Goal: Navigation & Orientation: Find specific page/section

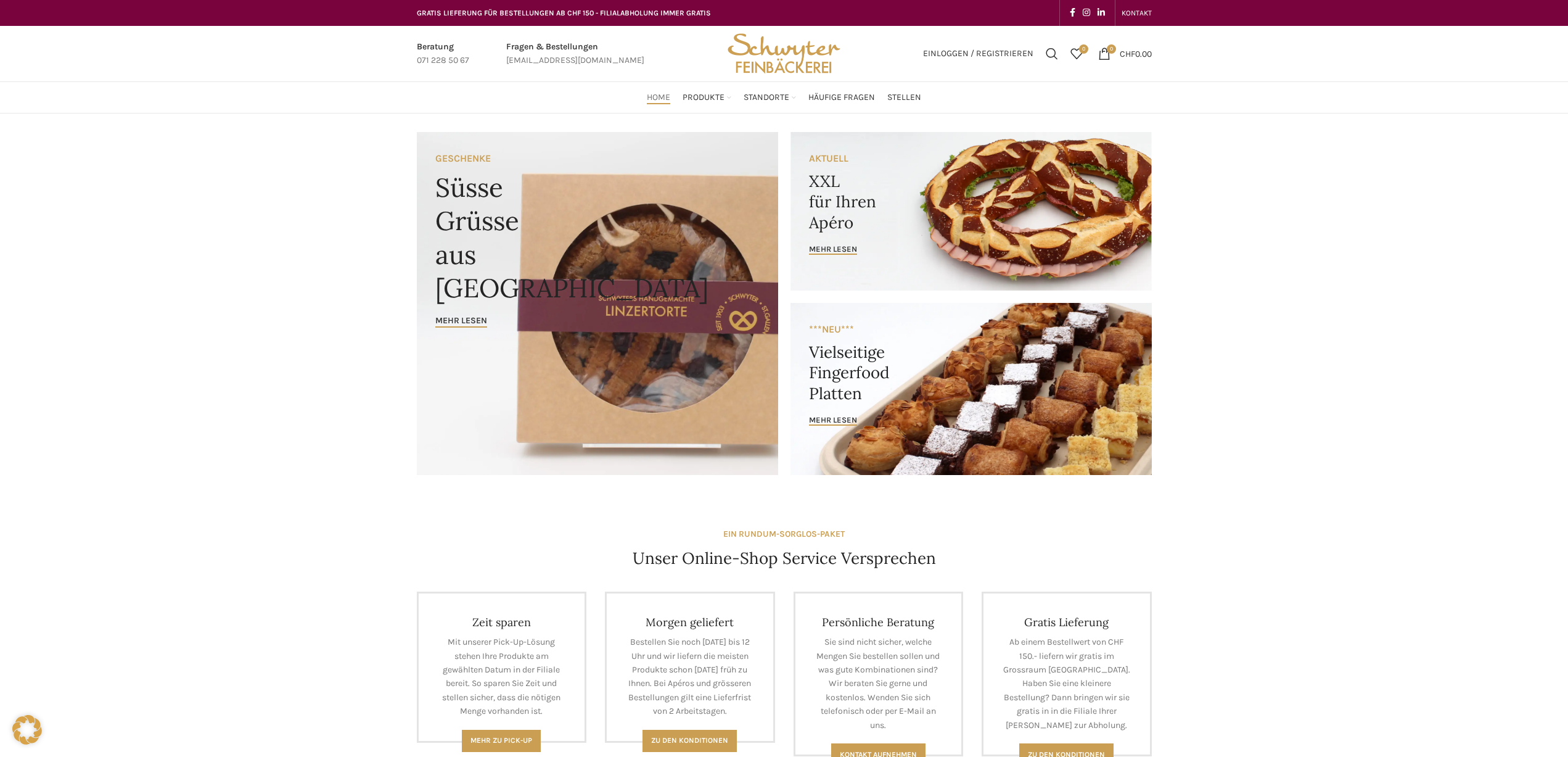
click at [753, 52] on img "Site logo" at bounding box center [784, 54] width 121 height 56
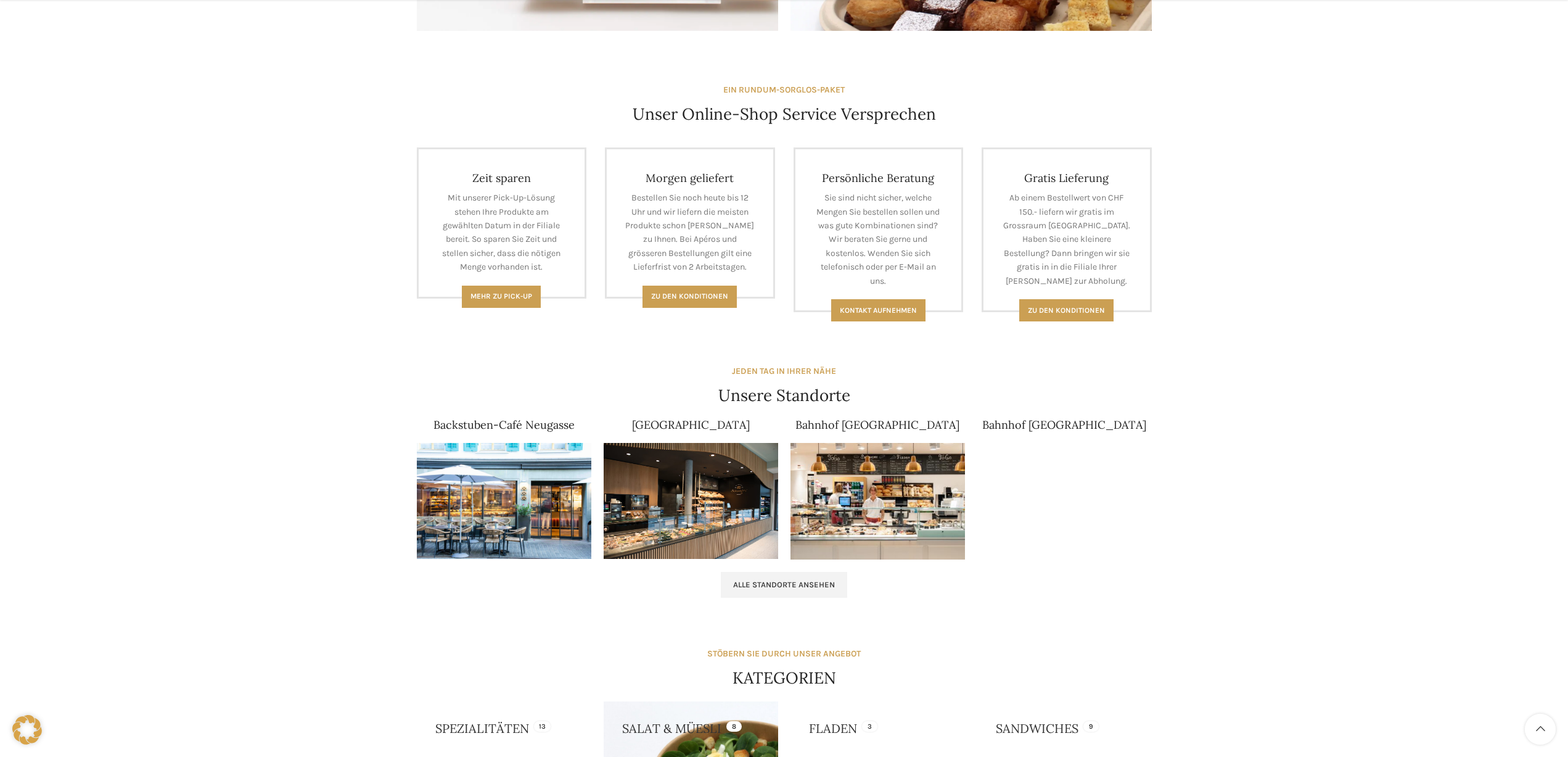
scroll to position [445, 0]
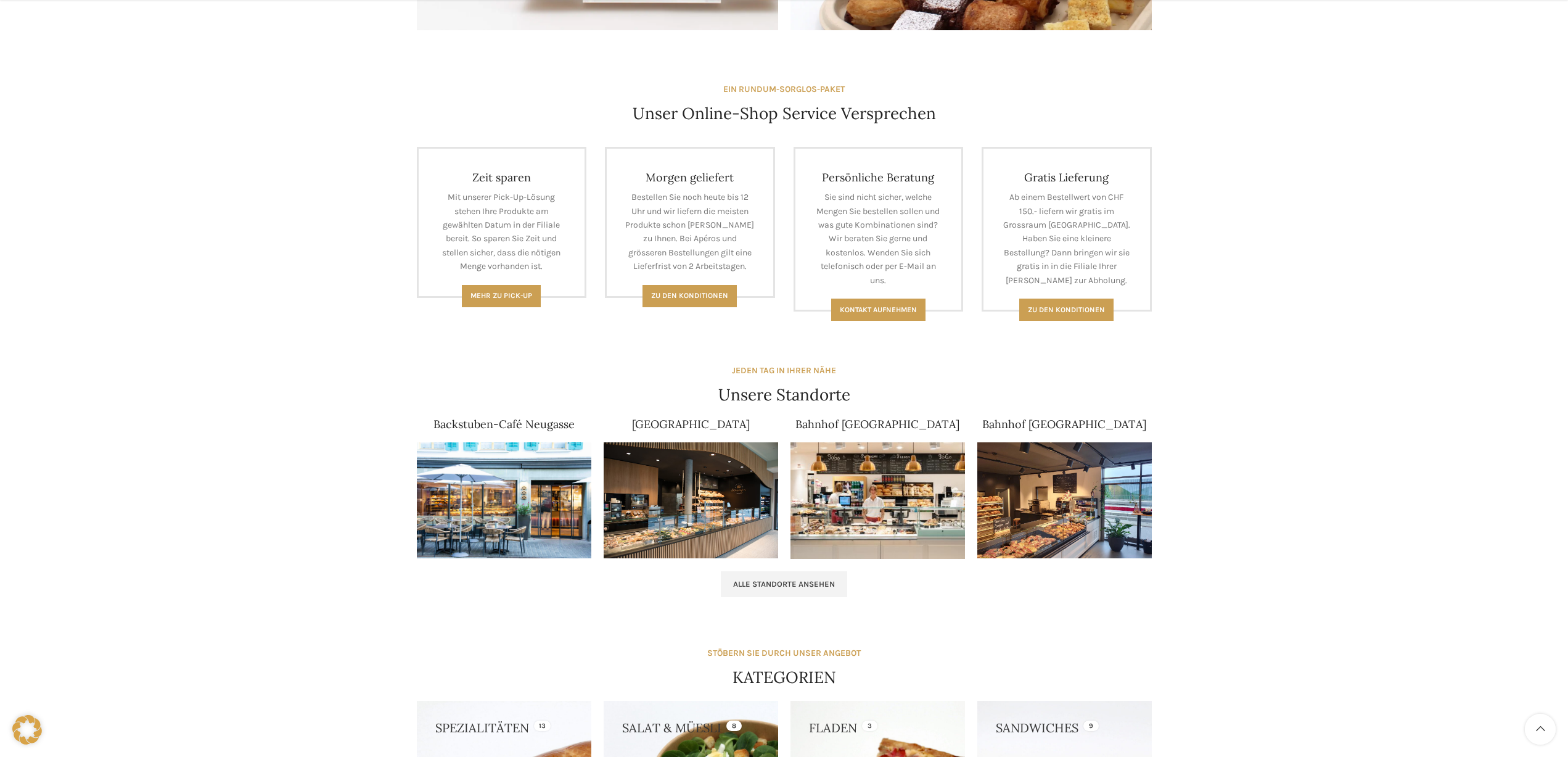
click at [715, 451] on img at bounding box center [690, 500] width 174 height 116
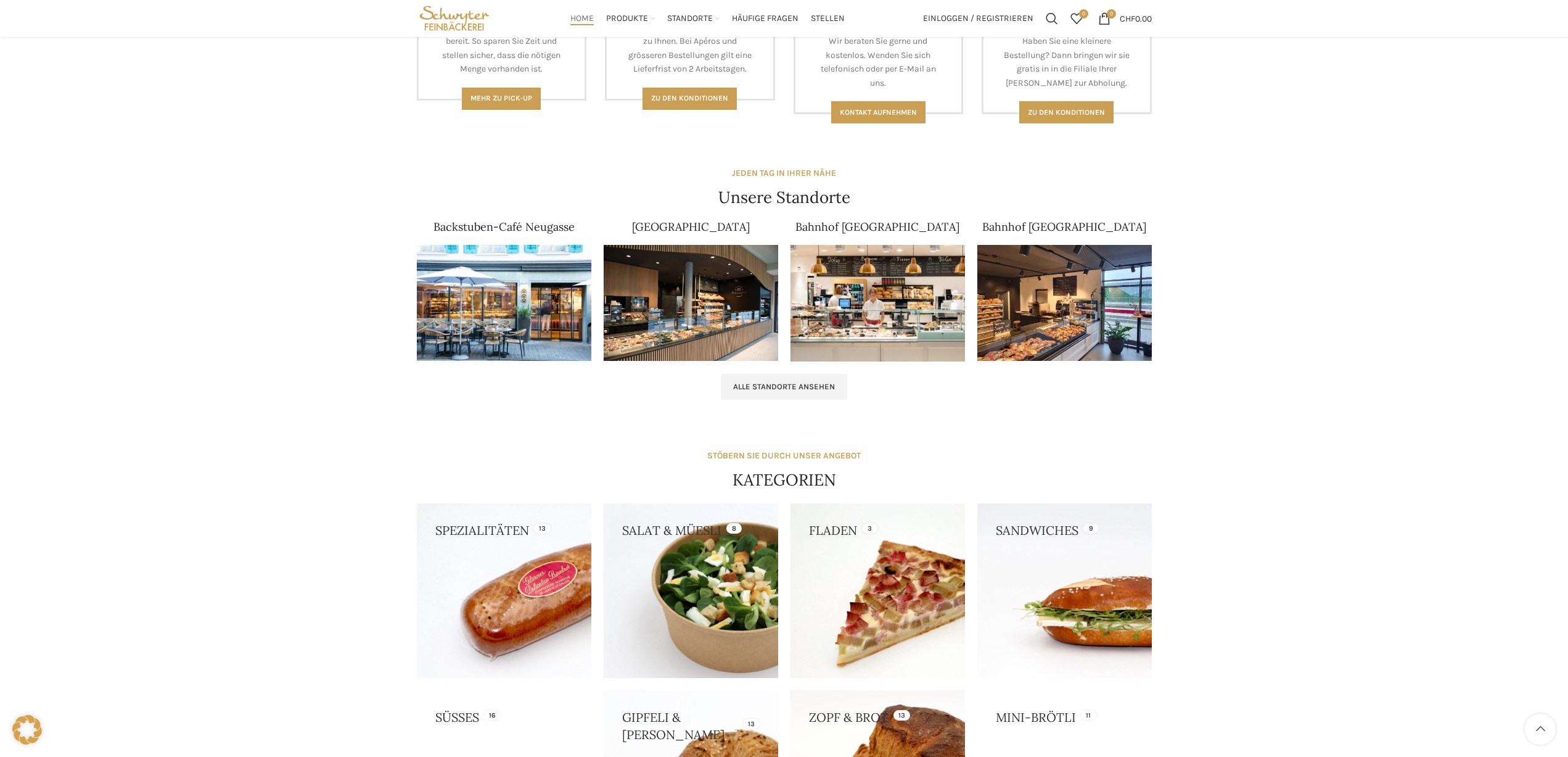
scroll to position [641, 0]
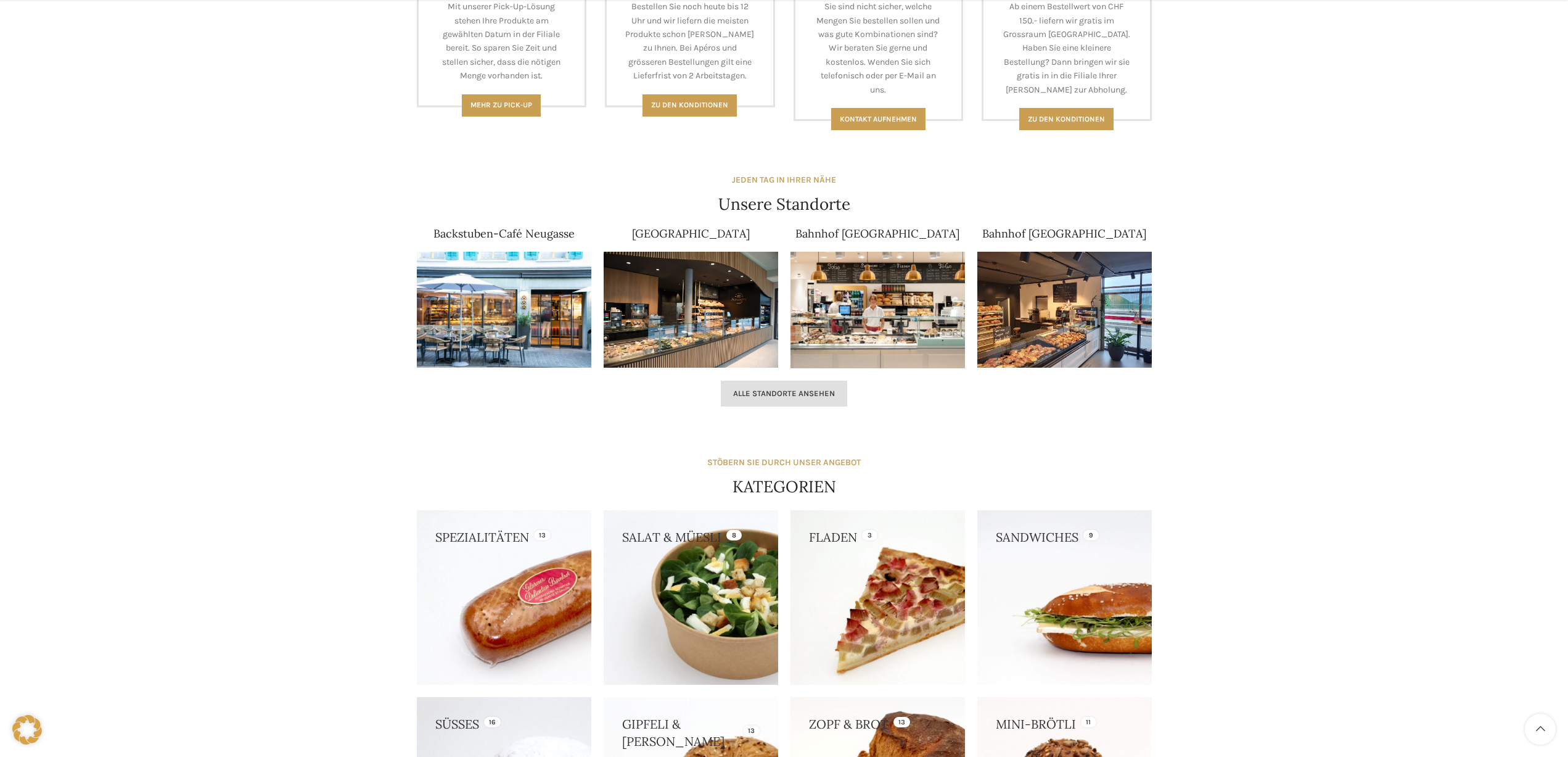
click at [779, 392] on span "Alle Standorte ansehen" at bounding box center [784, 393] width 102 height 10
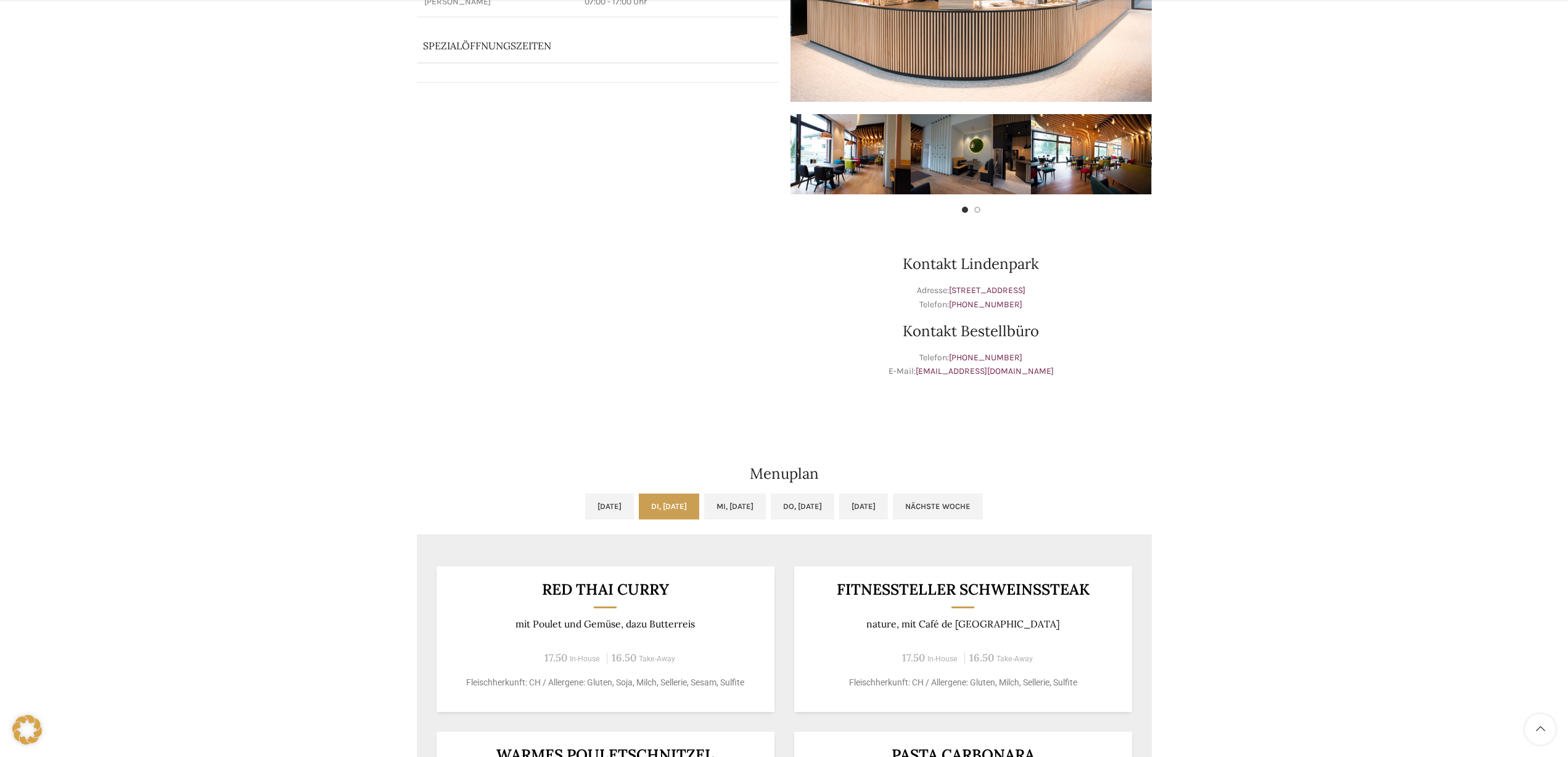
scroll to position [293, 0]
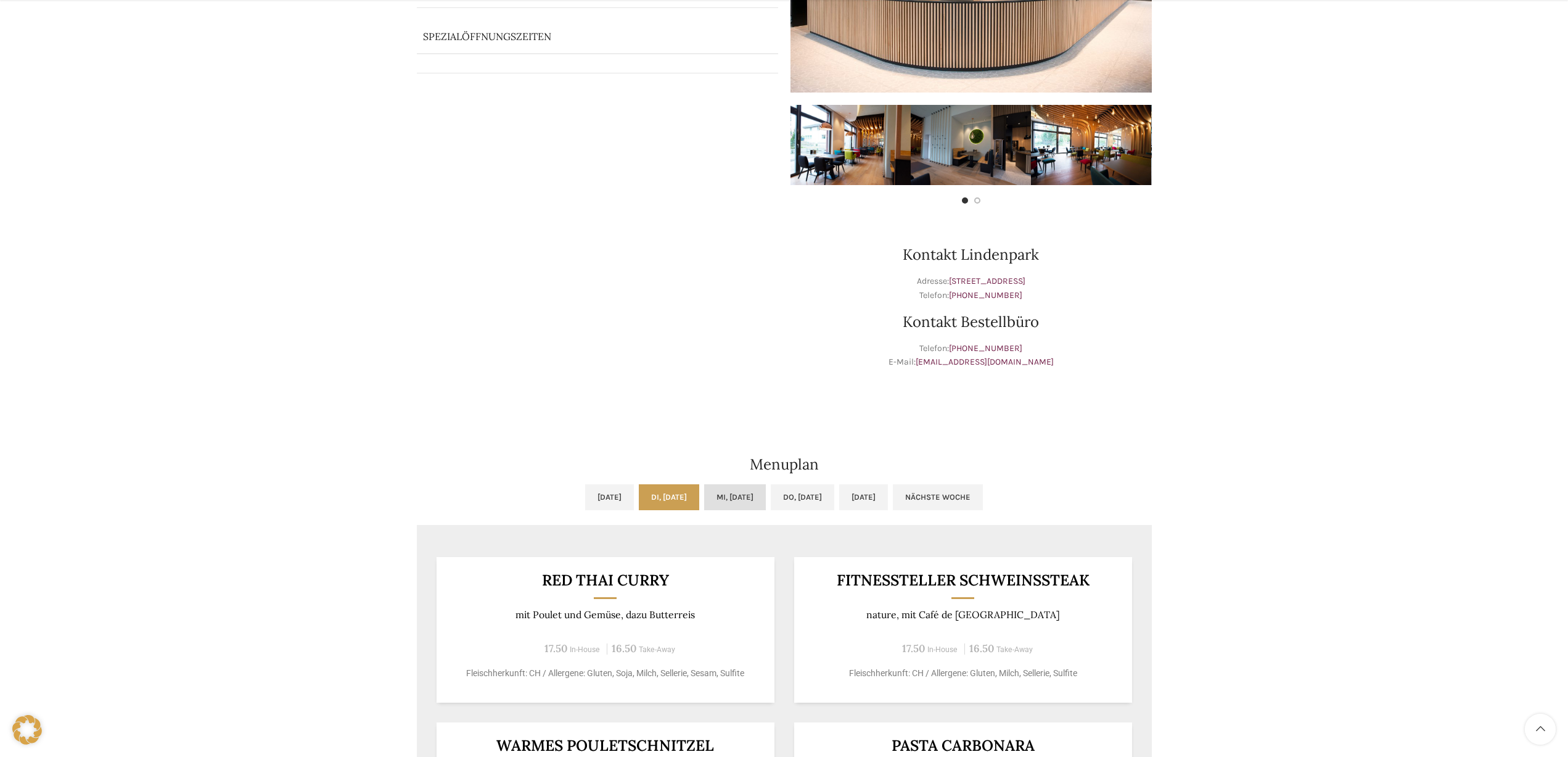
click at [730, 500] on link "Mi, [DATE]" at bounding box center [735, 497] width 61 height 26
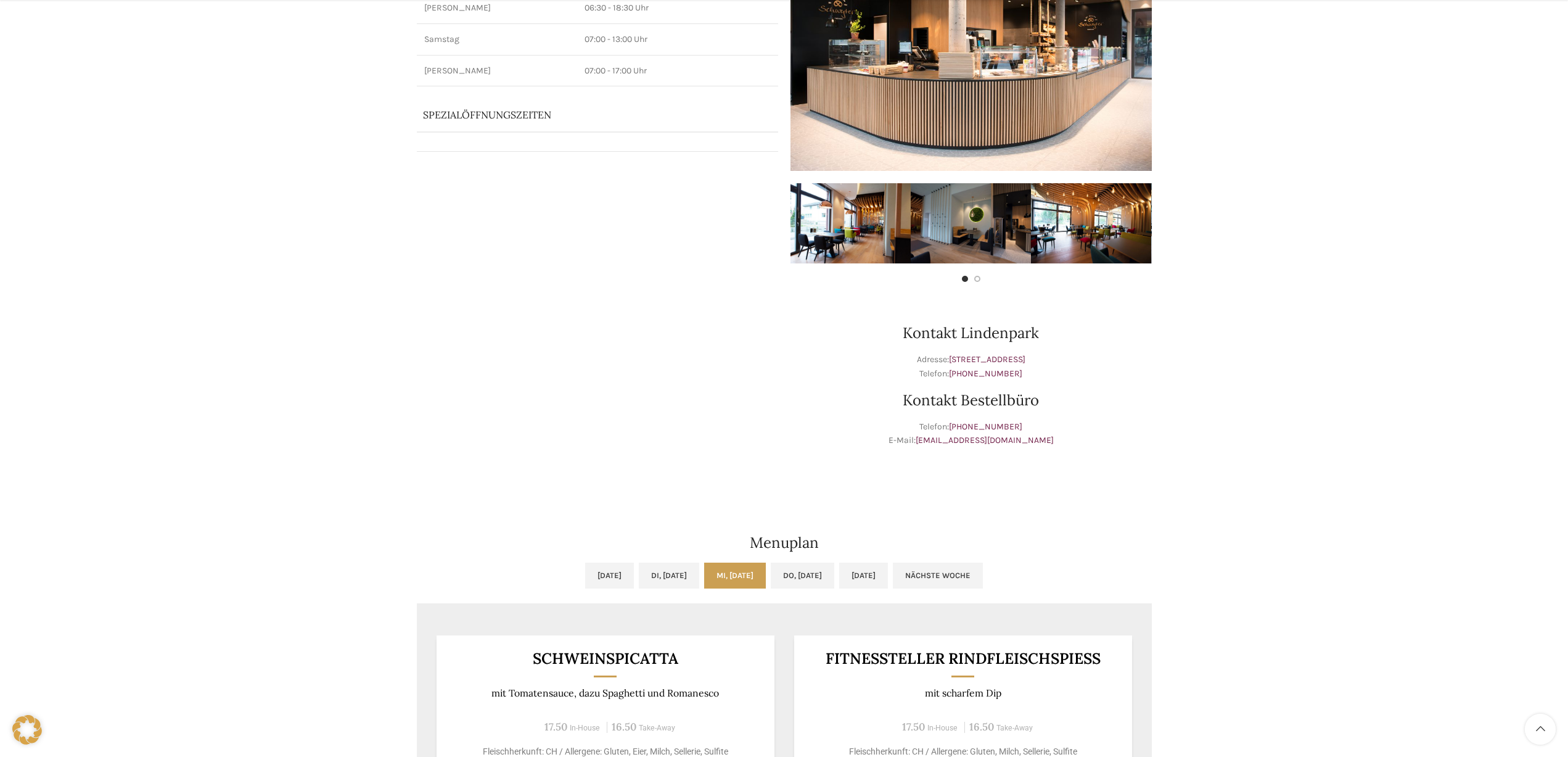
scroll to position [217, 0]
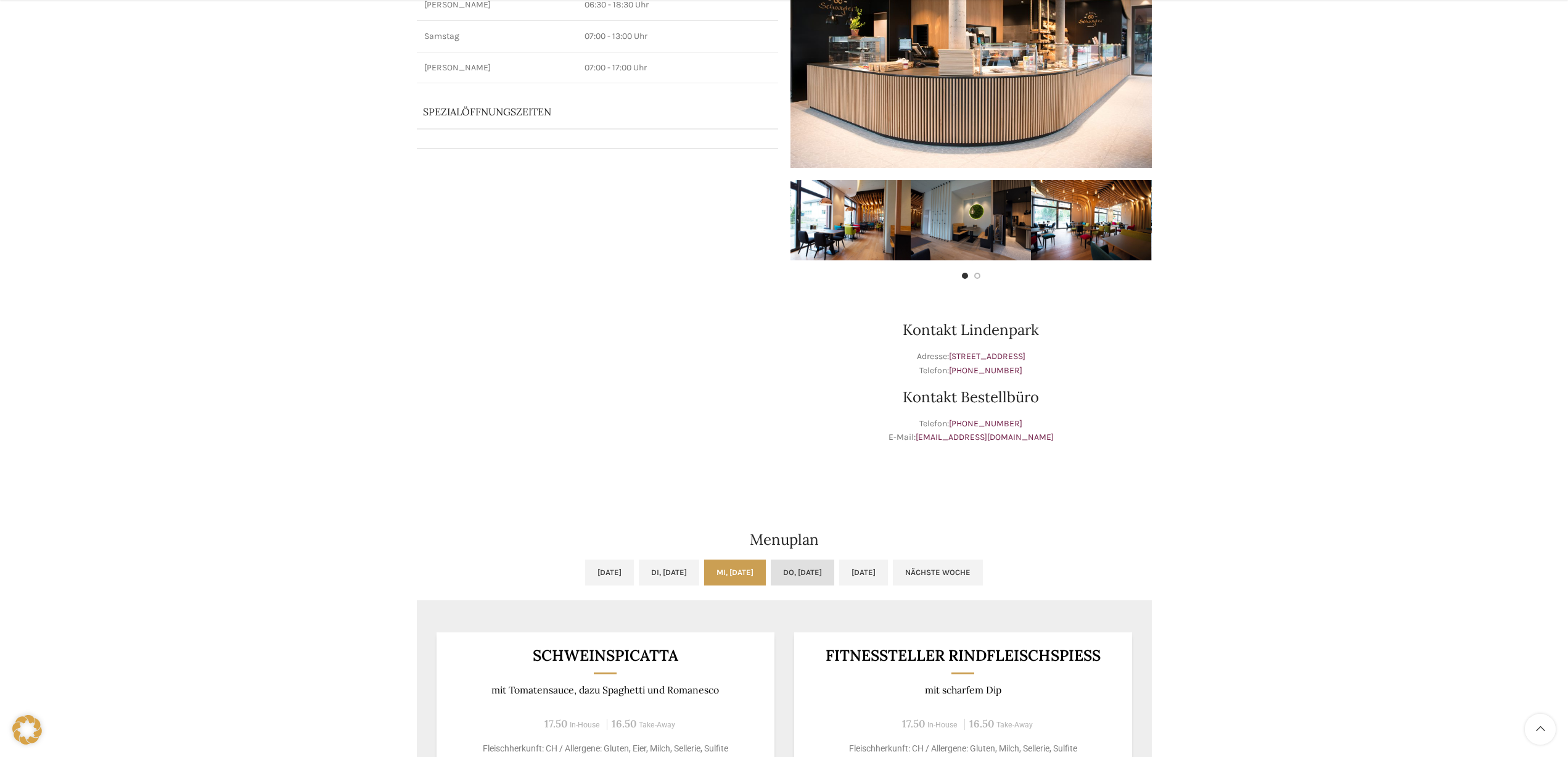
click at [816, 570] on link "Do, [DATE]" at bounding box center [802, 572] width 63 height 26
click at [888, 568] on link "[DATE]" at bounding box center [863, 572] width 49 height 26
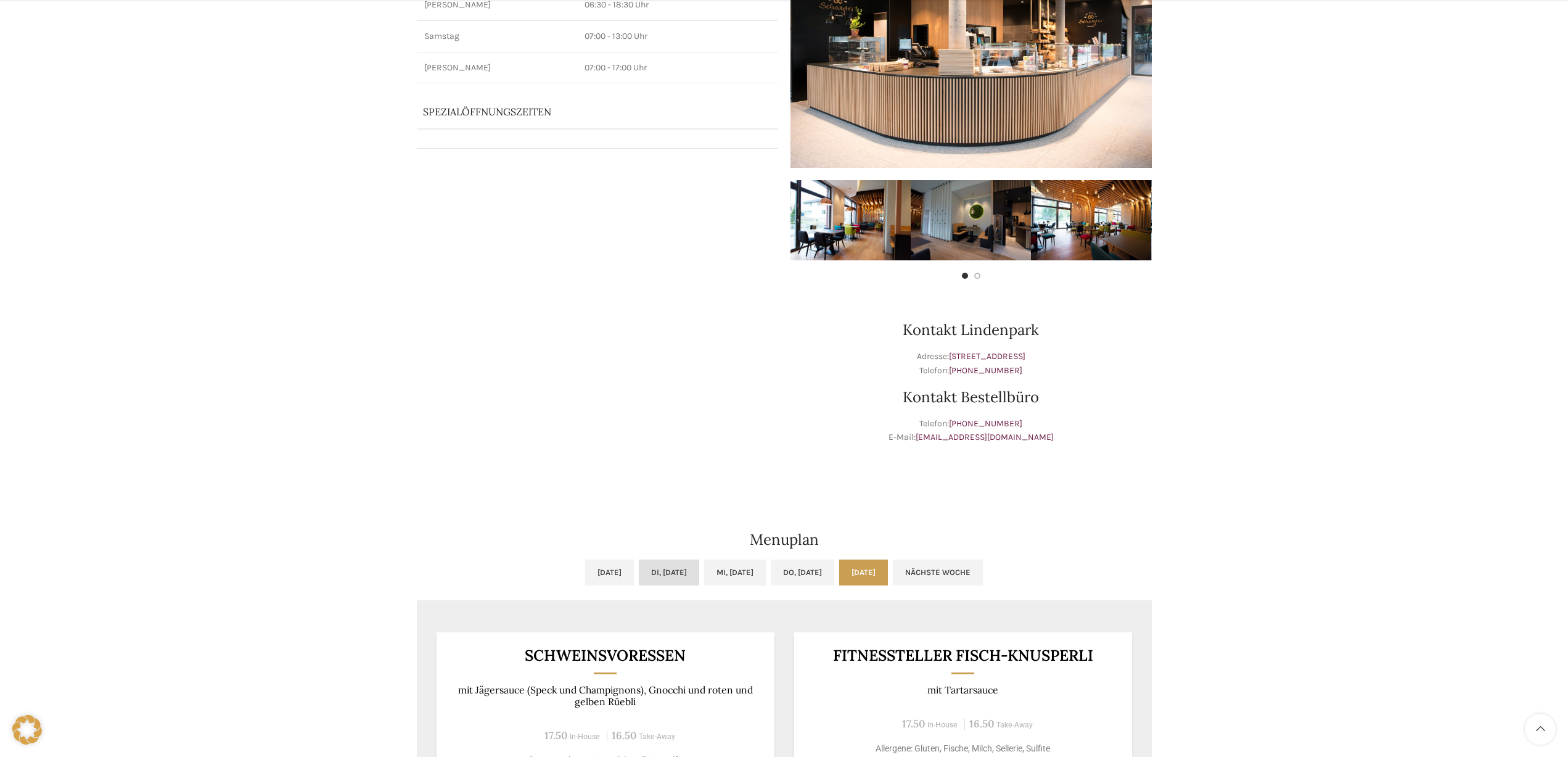
click at [662, 573] on link "Di, [DATE]" at bounding box center [669, 572] width 60 height 26
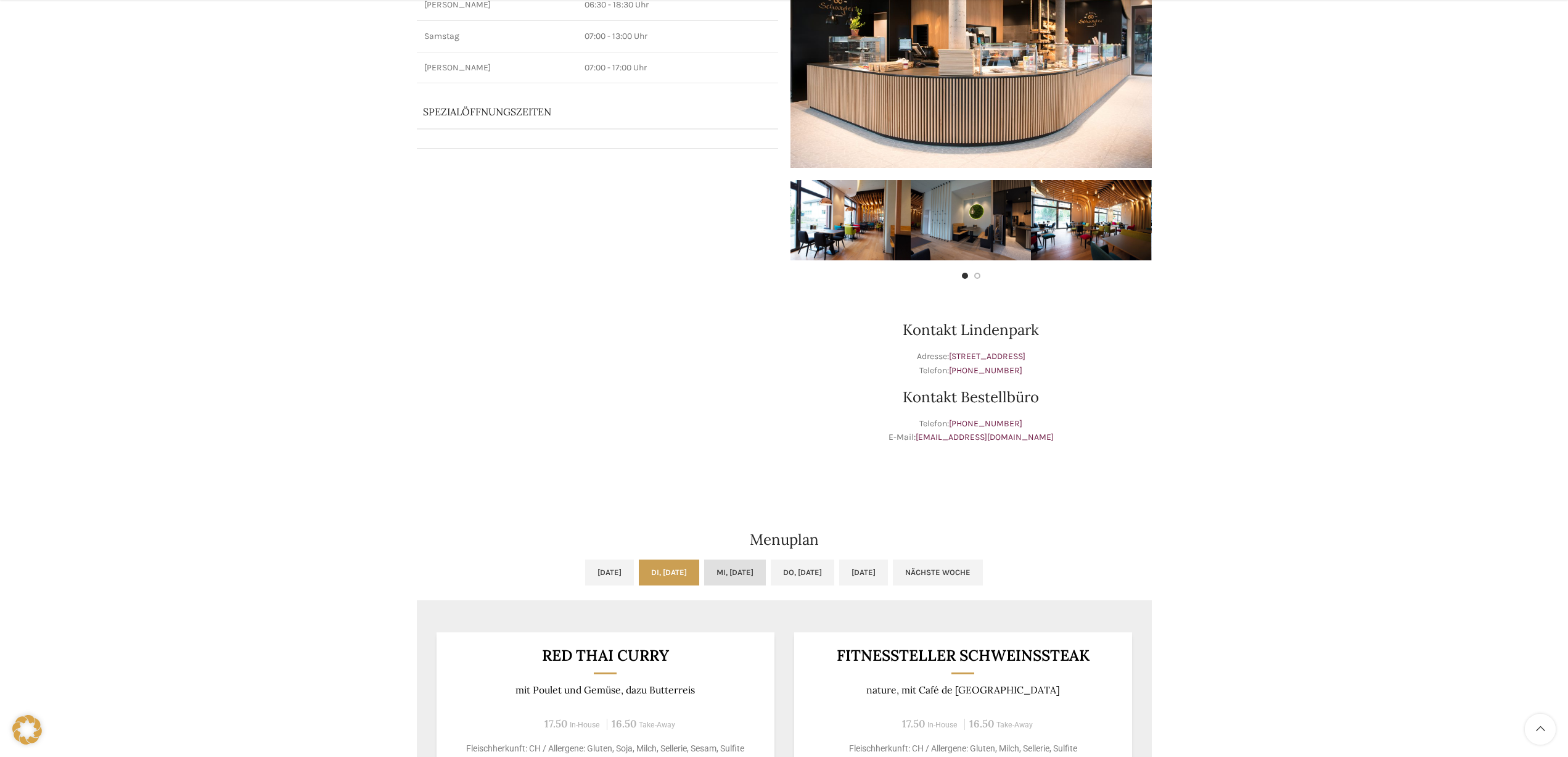
click at [716, 568] on link "Mi, [DATE]" at bounding box center [735, 572] width 61 height 26
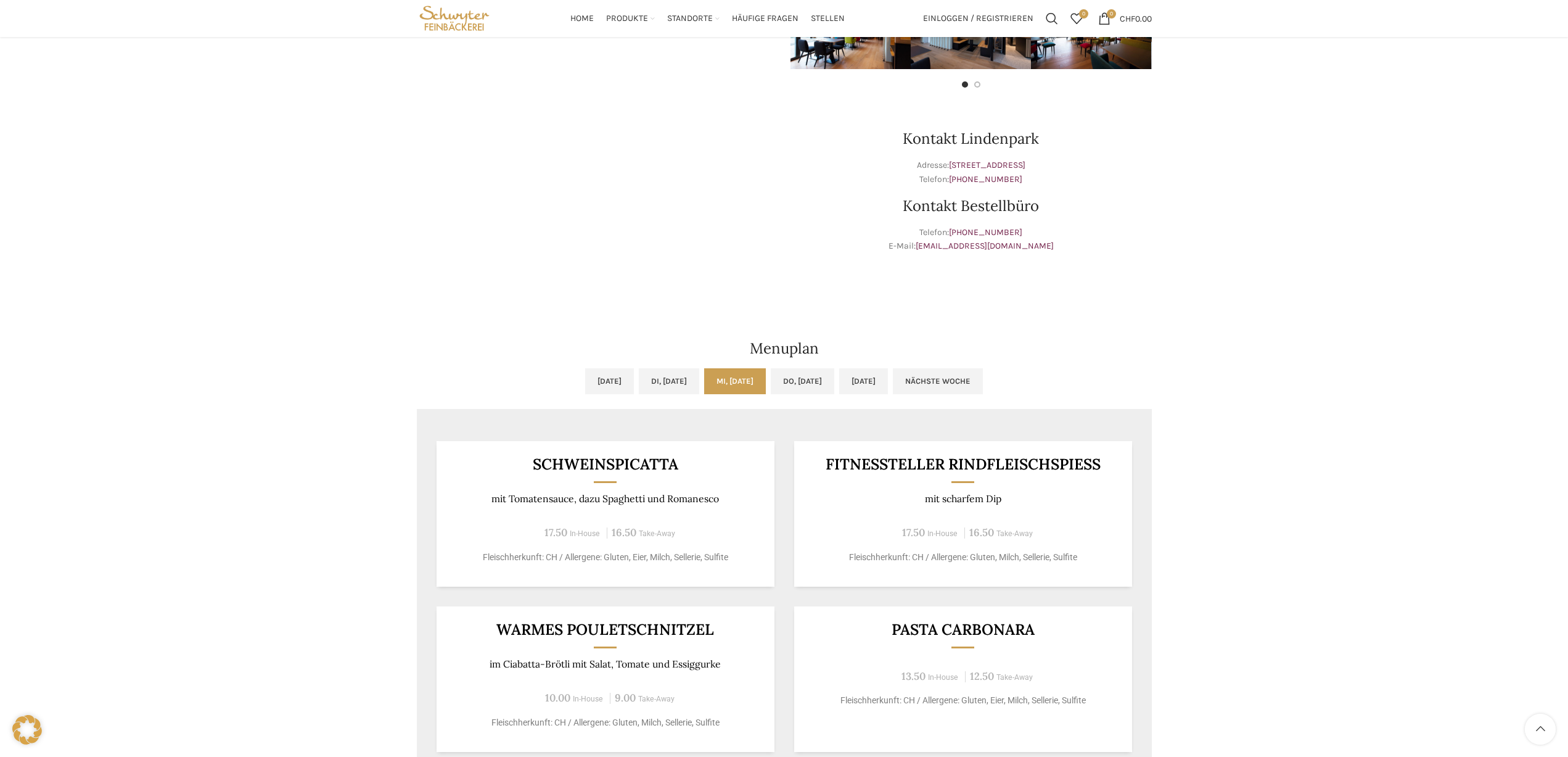
scroll to position [0, 0]
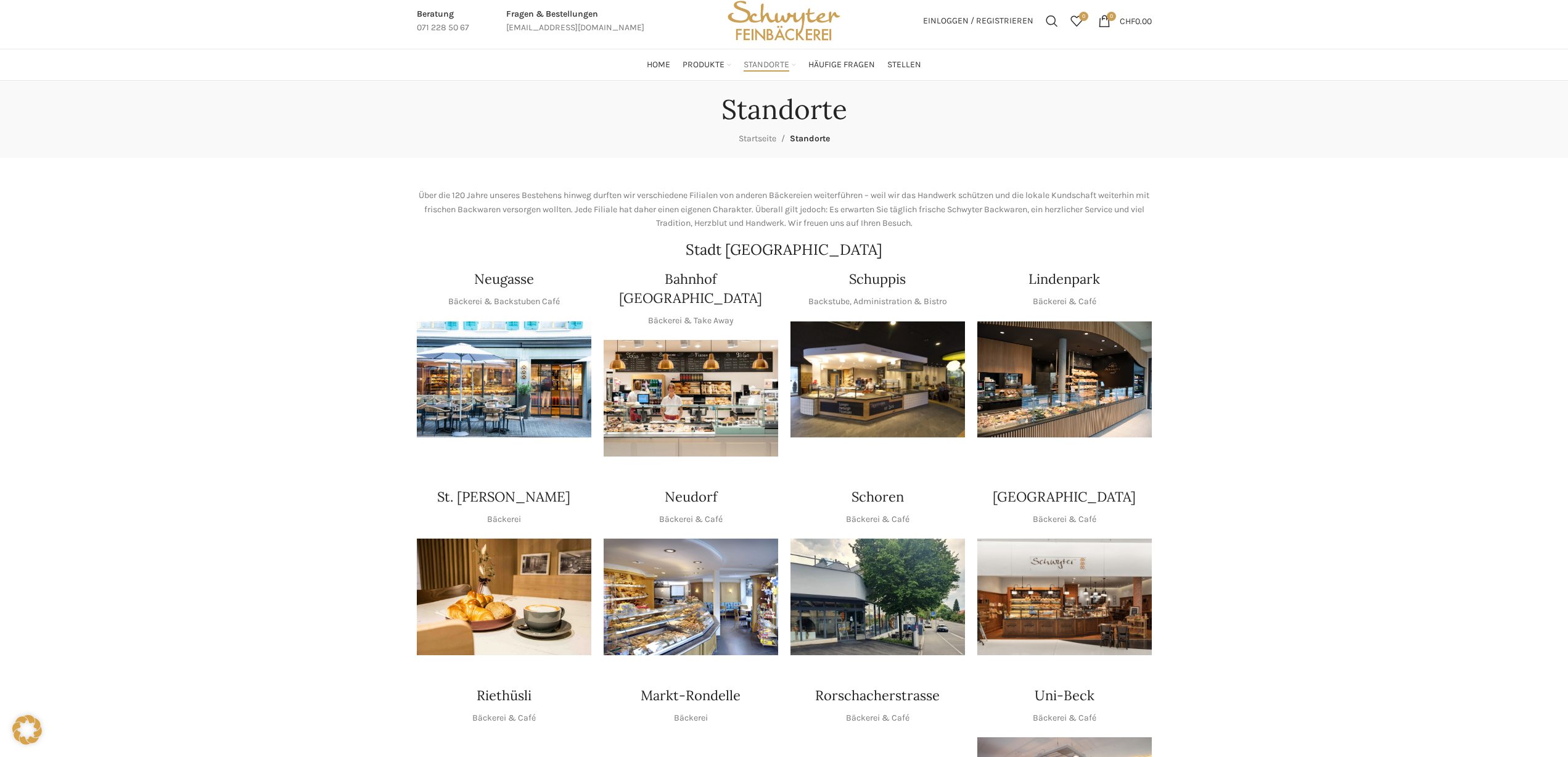
scroll to position [33, 0]
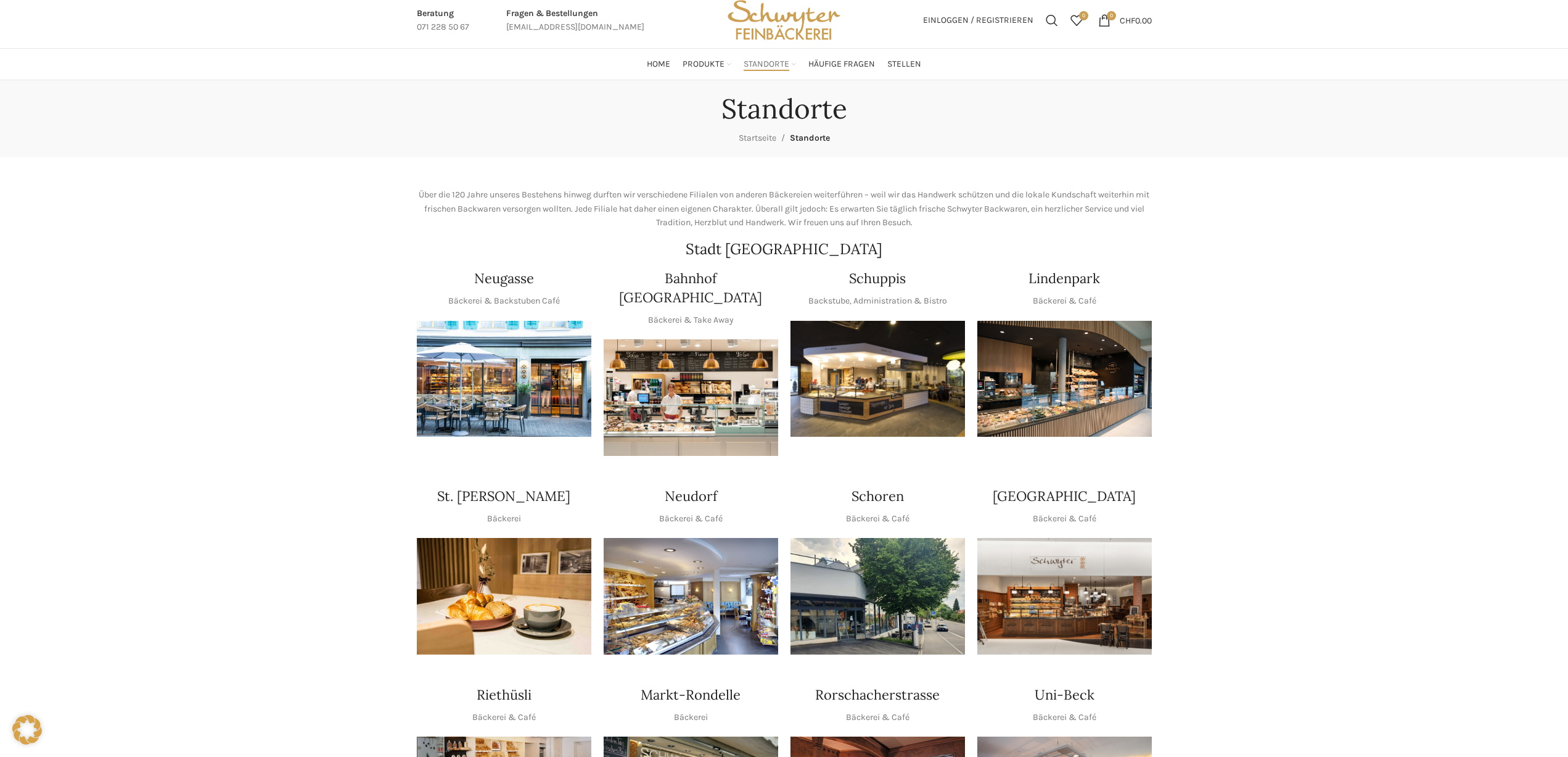
click at [1065, 602] on img "1 / 1" at bounding box center [1065, 595] width 174 height 116
click at [870, 379] on img "1 / 1" at bounding box center [877, 378] width 174 height 116
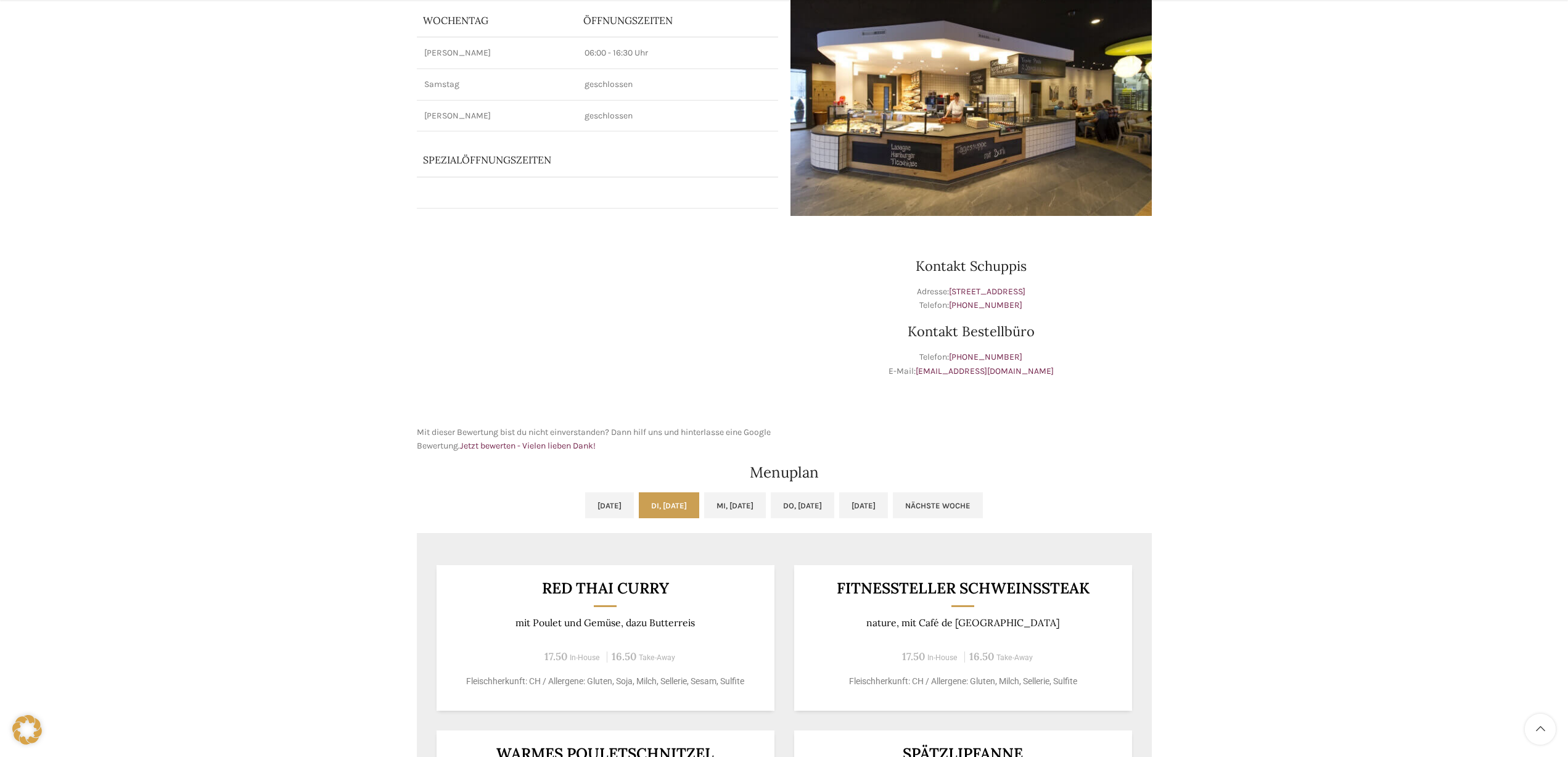
scroll to position [165, 0]
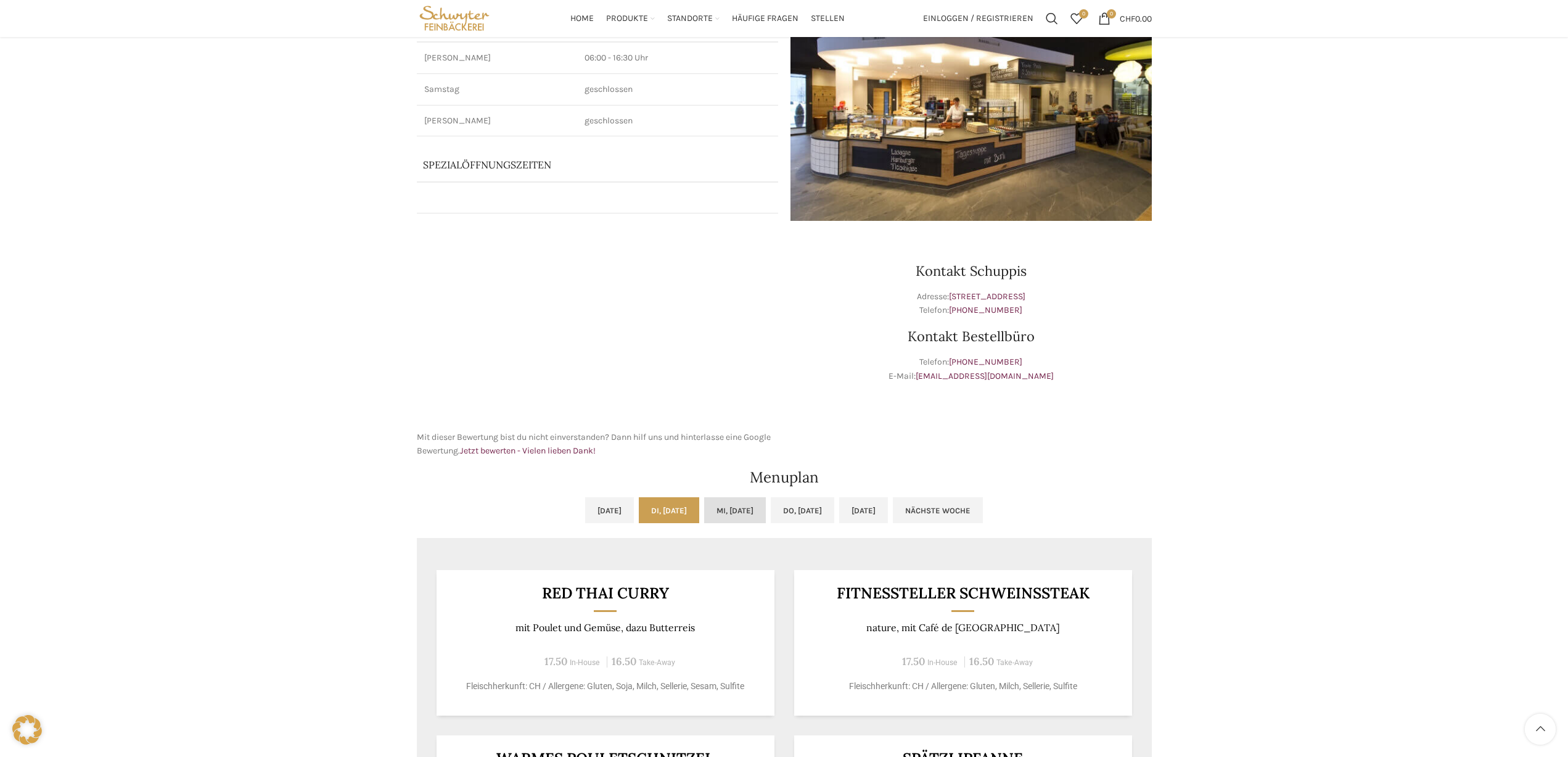
click at [754, 510] on link "Mi, [DATE]" at bounding box center [735, 510] width 61 height 26
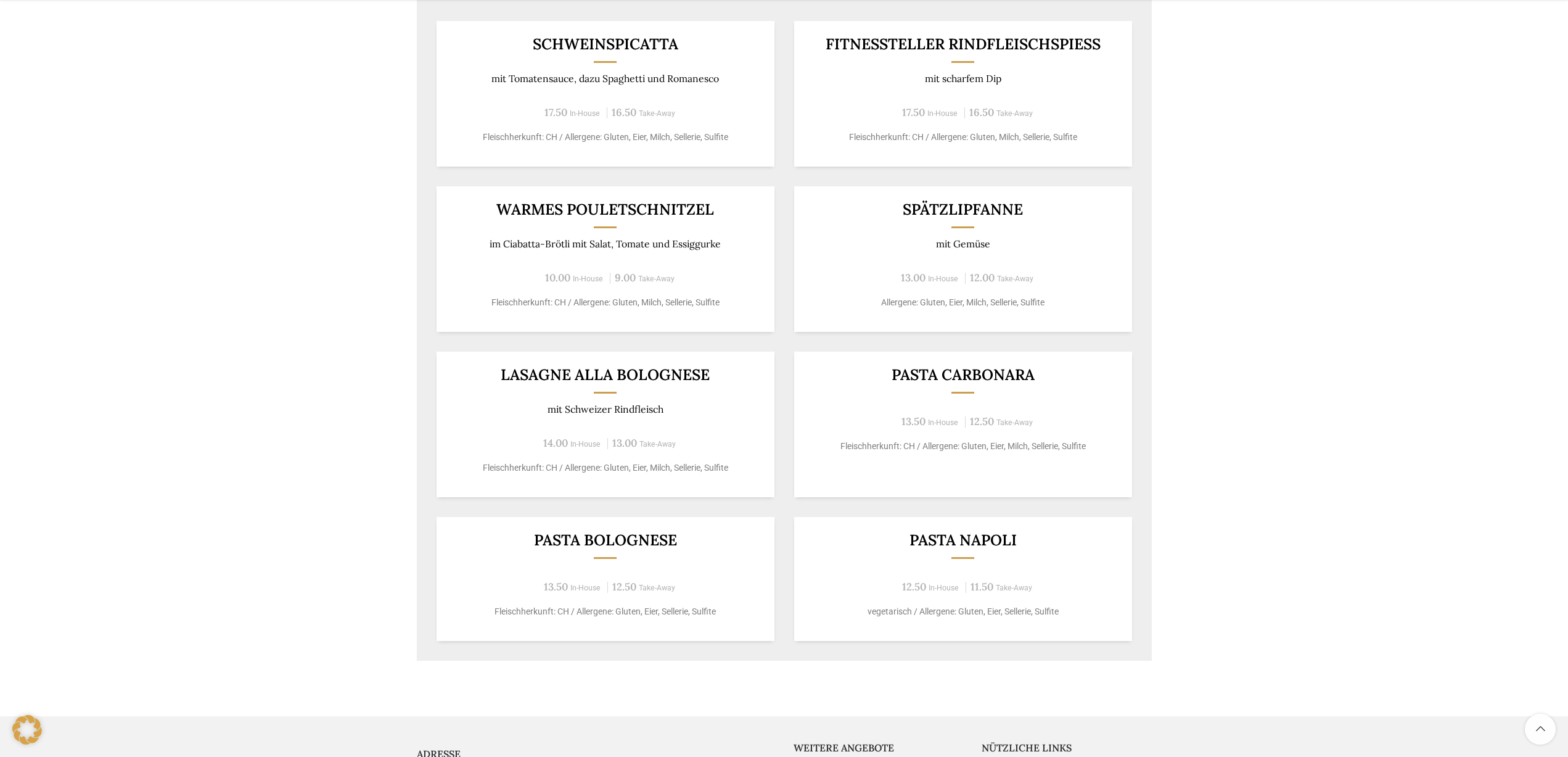
scroll to position [728, 0]
